Goal: Task Accomplishment & Management: Complete application form

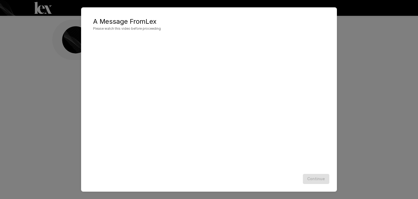
click at [363, 90] on div "A Message From [PERSON_NAME] Please watch this video before proceeding Continue" at bounding box center [209, 99] width 418 height 199
click at [319, 180] on div "Continue" at bounding box center [209, 178] width 245 height 14
click at [319, 181] on button "Continue" at bounding box center [316, 179] width 26 height 10
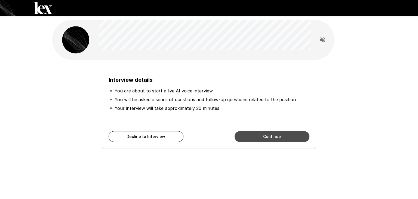
click at [261, 138] on button "Continue" at bounding box center [272, 136] width 75 height 11
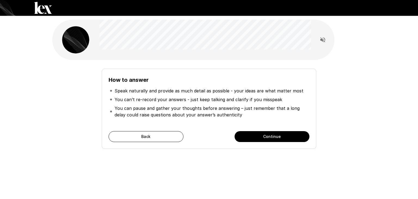
click at [261, 138] on button "Continue" at bounding box center [272, 136] width 75 height 11
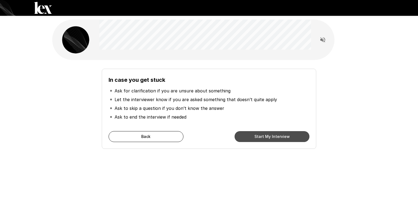
click at [268, 136] on button "Start My Interview" at bounding box center [272, 136] width 75 height 11
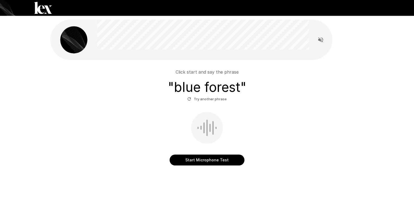
click at [191, 98] on icon "button" at bounding box center [189, 98] width 5 height 5
click at [208, 162] on button "Start Microphone Test" at bounding box center [206, 159] width 75 height 11
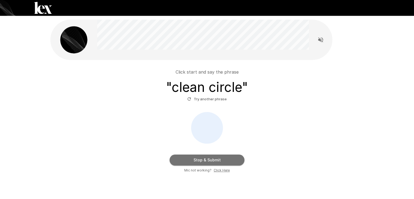
click at [208, 162] on button "Stop & Submit" at bounding box center [206, 159] width 75 height 11
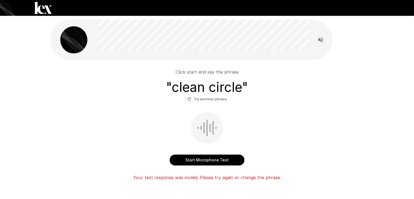
click at [212, 158] on button "Start Microphone Test" at bounding box center [206, 159] width 75 height 11
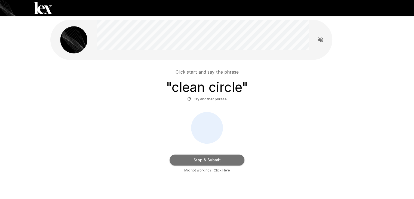
click at [210, 160] on button "Stop & Submit" at bounding box center [206, 159] width 75 height 11
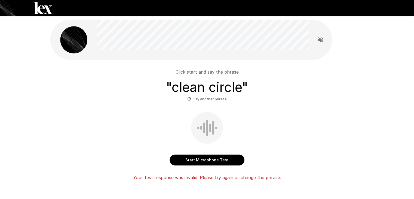
click at [48, 72] on div "Click start and say the phrase " clean circle " Try another phrase Start Microp…" at bounding box center [207, 113] width 326 height 226
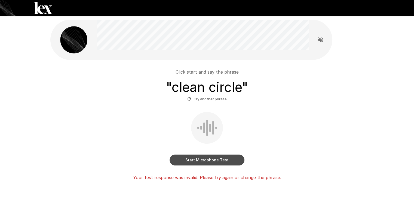
click at [205, 161] on button "Start Microphone Test" at bounding box center [206, 159] width 75 height 11
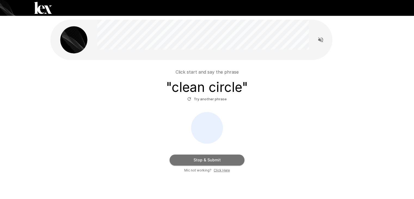
click at [205, 161] on button "Stop & Submit" at bounding box center [206, 159] width 75 height 11
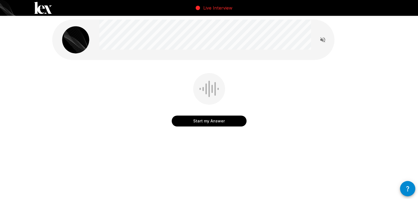
click at [215, 118] on button "Start my Answer" at bounding box center [209, 120] width 75 height 11
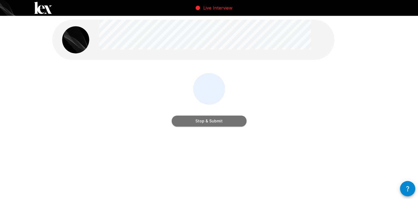
click at [215, 118] on button "Stop & Submit" at bounding box center [209, 120] width 75 height 11
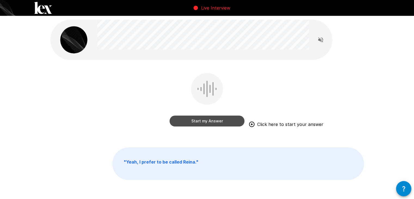
click at [228, 122] on button "Start my Answer" at bounding box center [206, 120] width 75 height 11
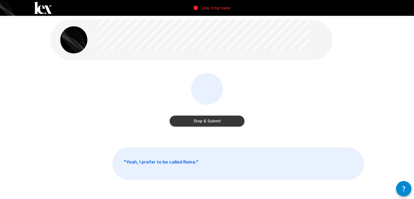
click at [219, 119] on button "Stop & Submit" at bounding box center [206, 120] width 75 height 11
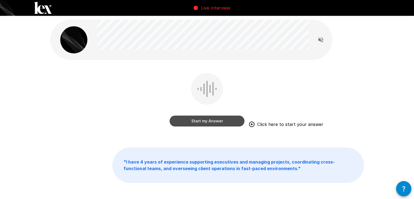
click at [209, 123] on button "Start my Answer" at bounding box center [206, 120] width 75 height 11
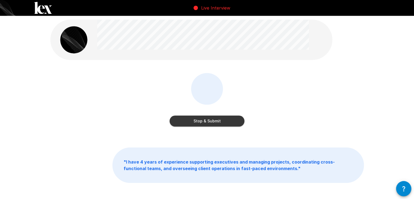
click at [209, 123] on button "Stop & Submit" at bounding box center [206, 120] width 75 height 11
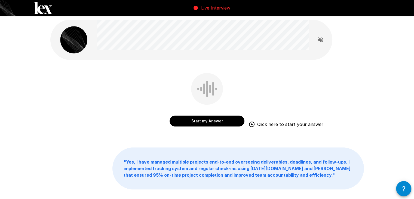
click at [198, 119] on button "Start my Answer" at bounding box center [206, 120] width 75 height 11
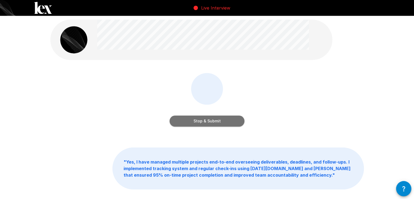
click at [198, 119] on button "Stop & Submit" at bounding box center [206, 120] width 75 height 11
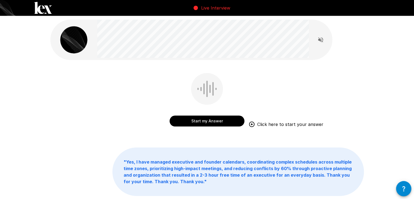
click at [220, 121] on button "Start my Answer" at bounding box center [206, 120] width 75 height 11
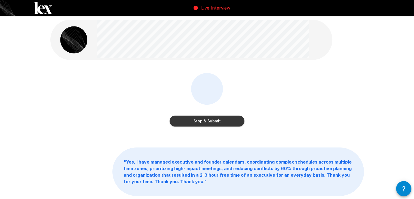
click at [220, 121] on button "Stop & Submit" at bounding box center [206, 120] width 75 height 11
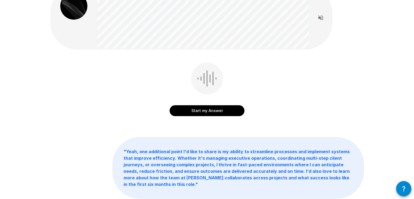
scroll to position [34, 0]
click at [189, 115] on button "Start my Answer" at bounding box center [206, 110] width 75 height 11
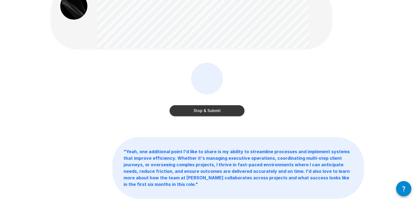
click at [199, 111] on button "Stop & Submit" at bounding box center [206, 110] width 75 height 11
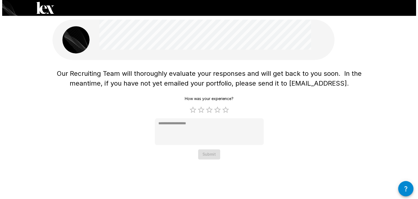
scroll to position [0, 0]
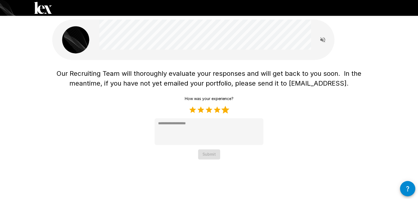
click at [221, 111] on label "5 Stars" at bounding box center [225, 110] width 8 height 8
type textarea "*"
click at [208, 156] on button "Submit" at bounding box center [209, 154] width 22 height 10
